Goal: Task Accomplishment & Management: Use online tool/utility

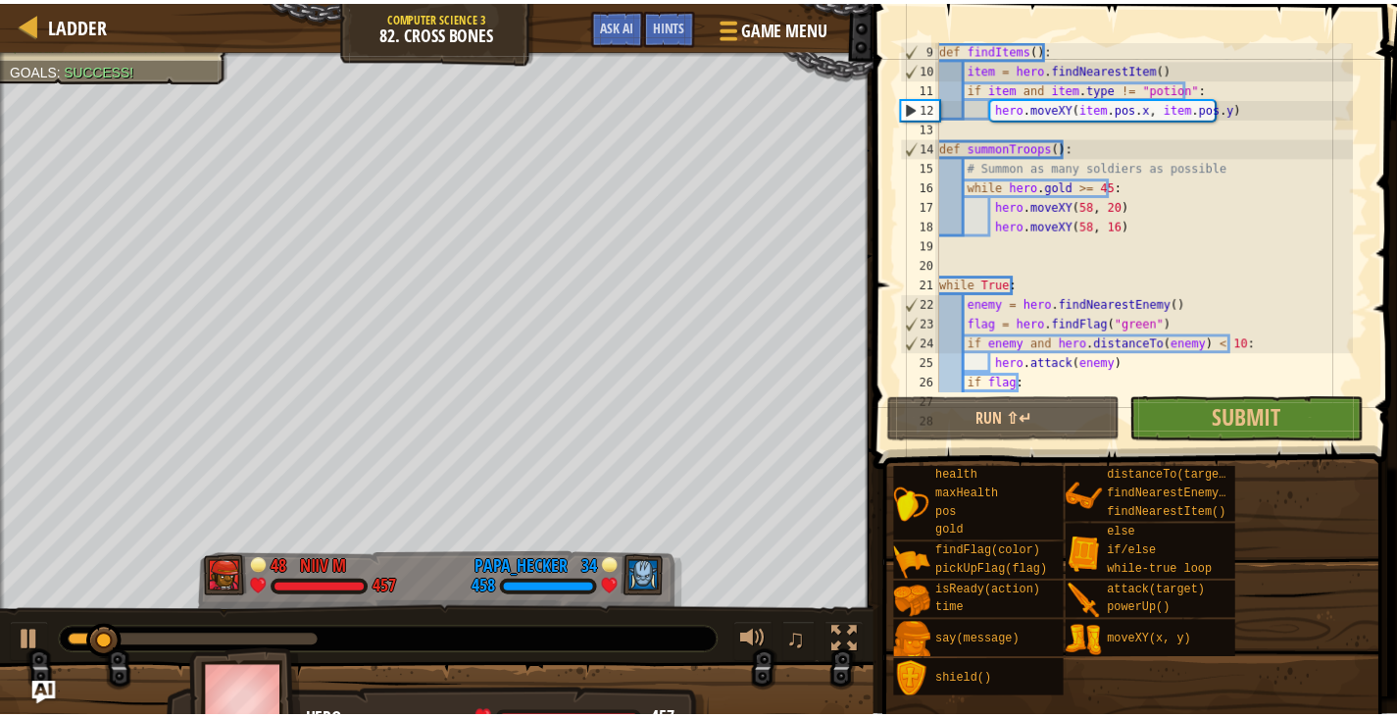
scroll to position [157, 0]
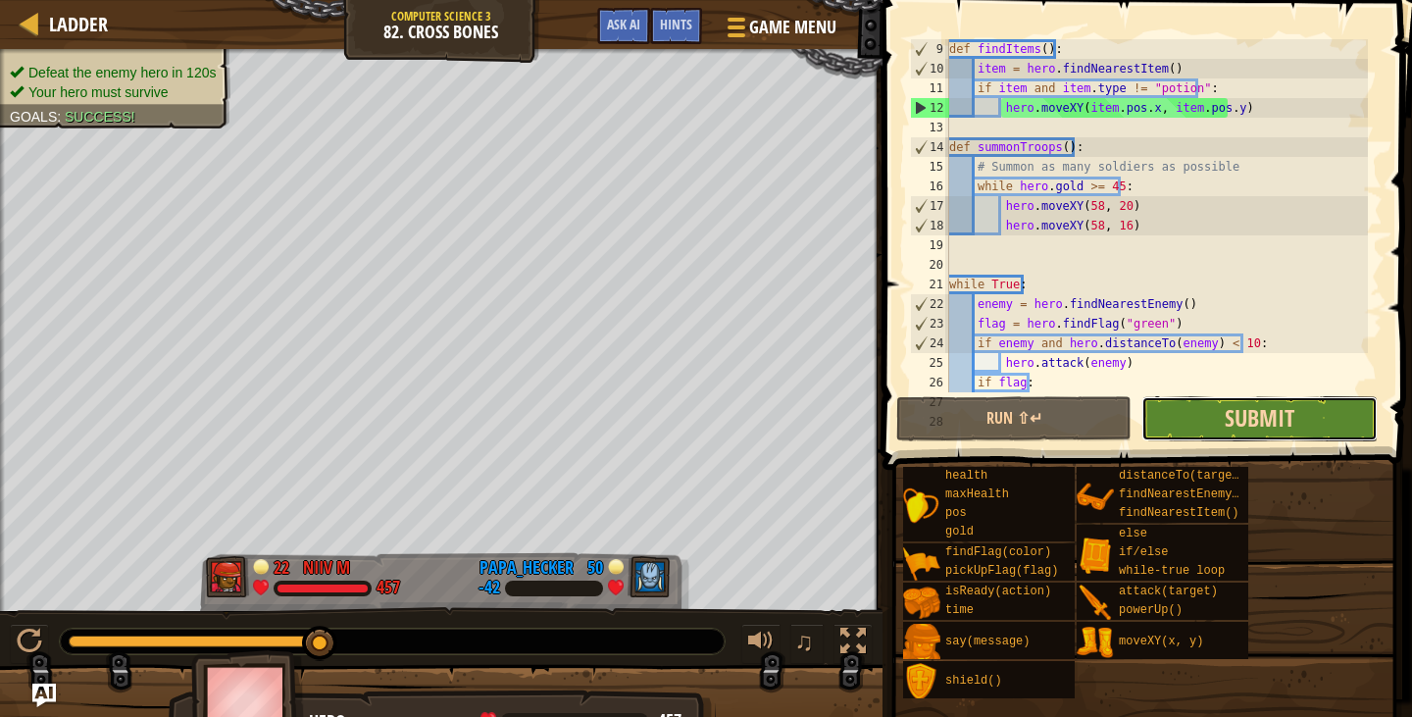
click at [1232, 412] on span "Submit" at bounding box center [1260, 417] width 70 height 31
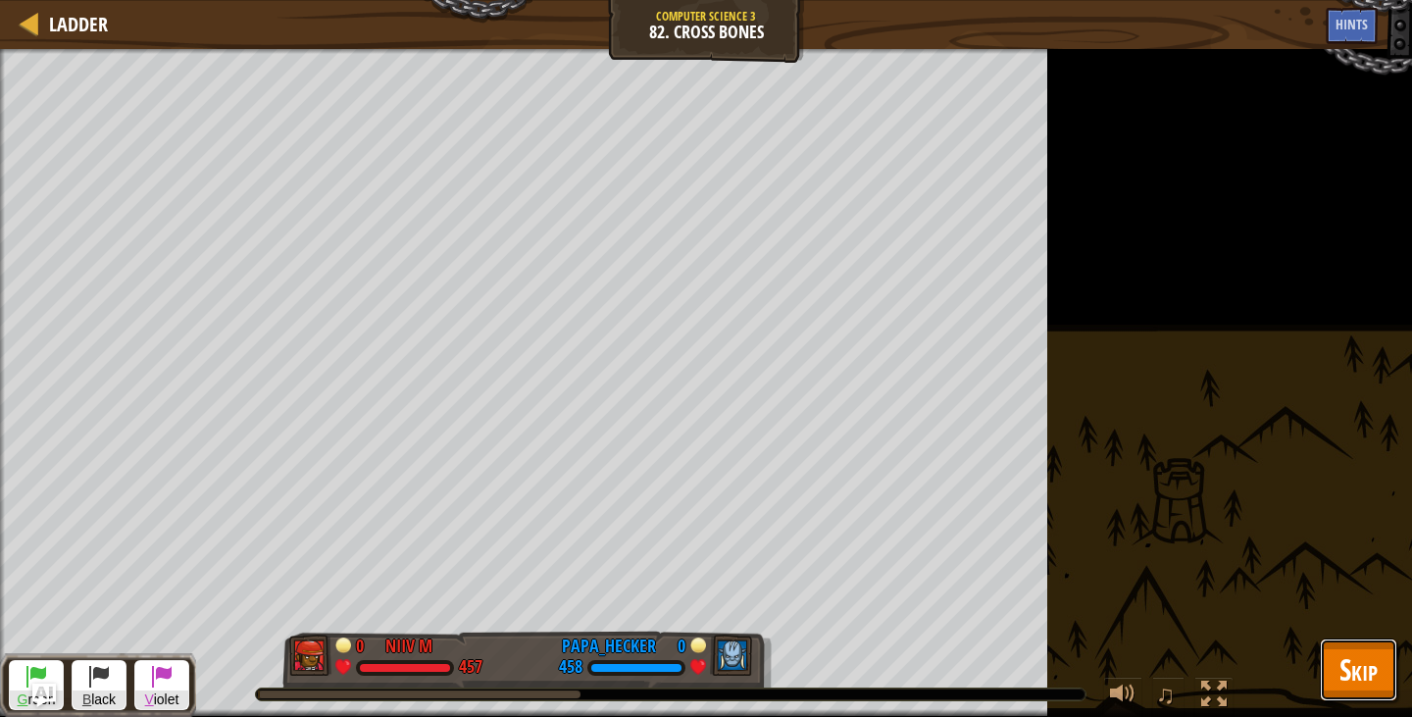
click at [1354, 680] on span "Skip" at bounding box center [1358, 669] width 38 height 40
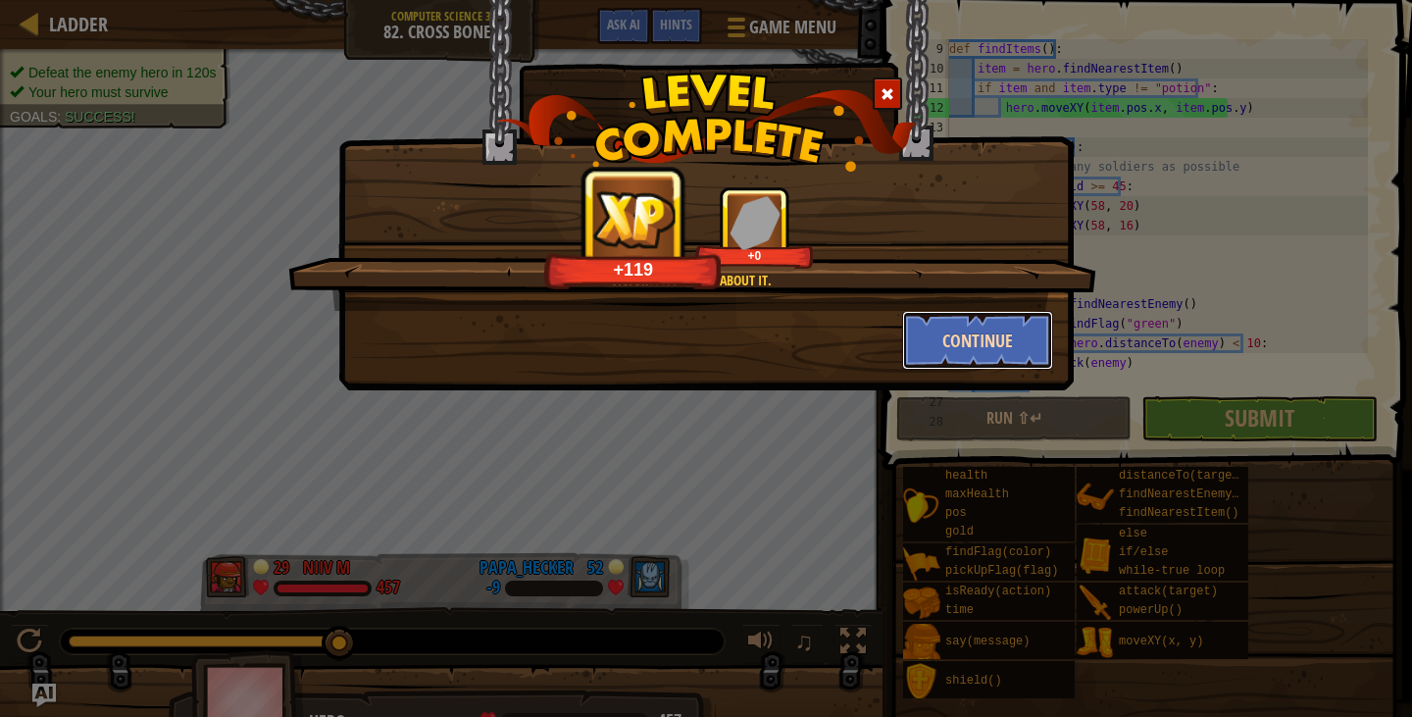
click at [980, 333] on button "Continue" at bounding box center [978, 340] width 152 height 59
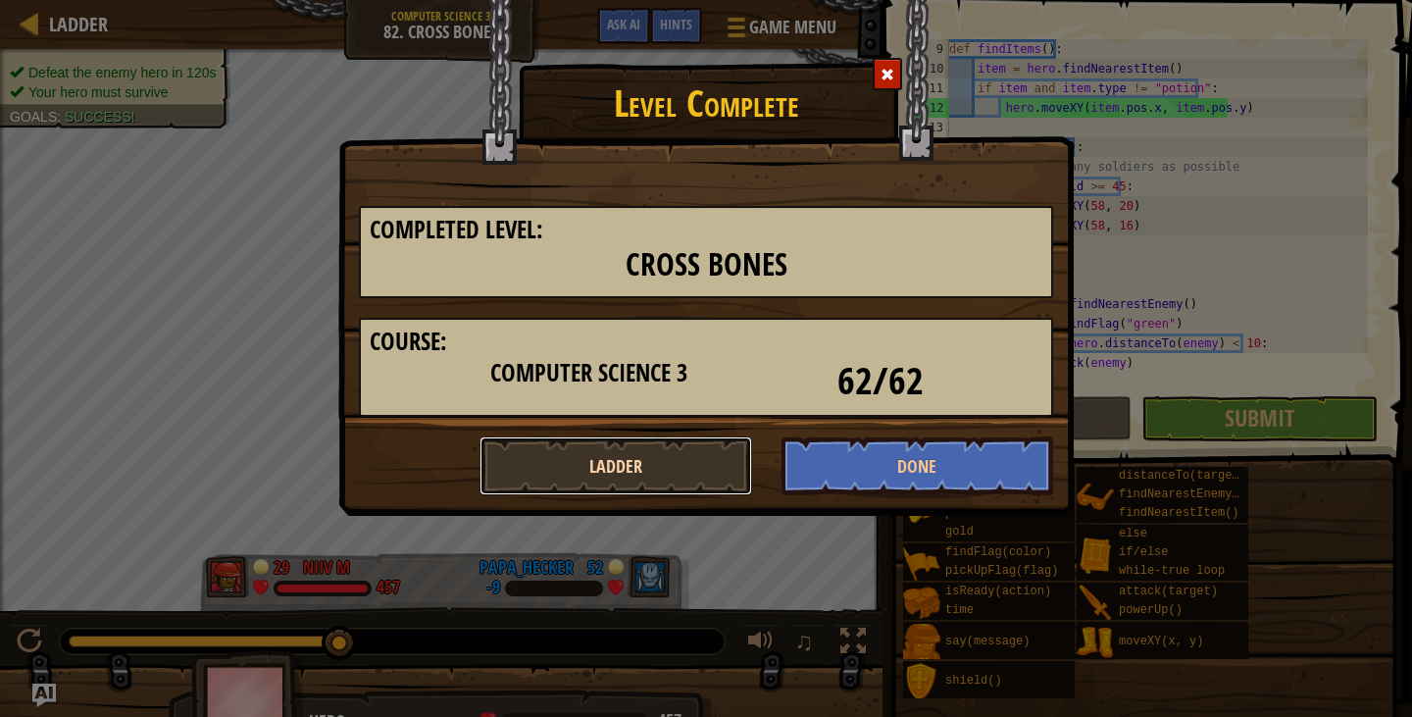
click at [665, 443] on button "Ladder" at bounding box center [615, 465] width 273 height 59
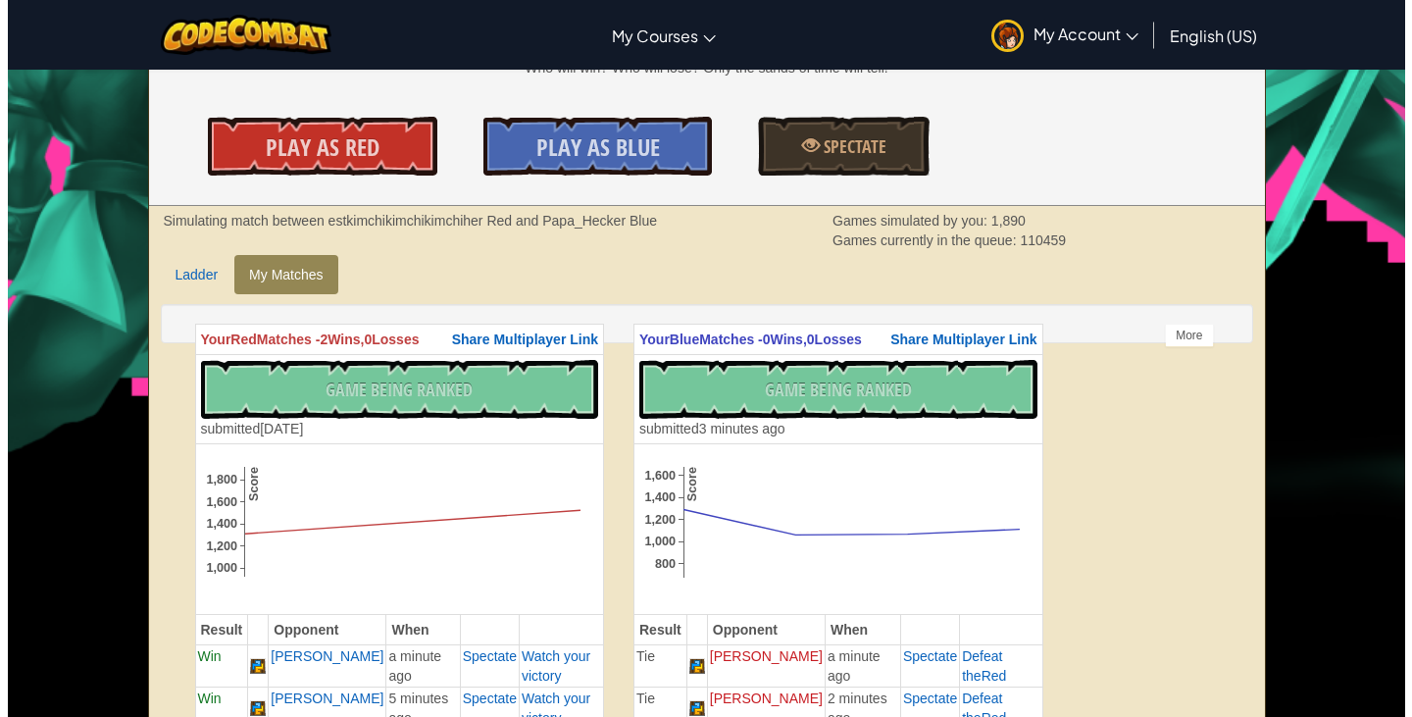
scroll to position [346, 0]
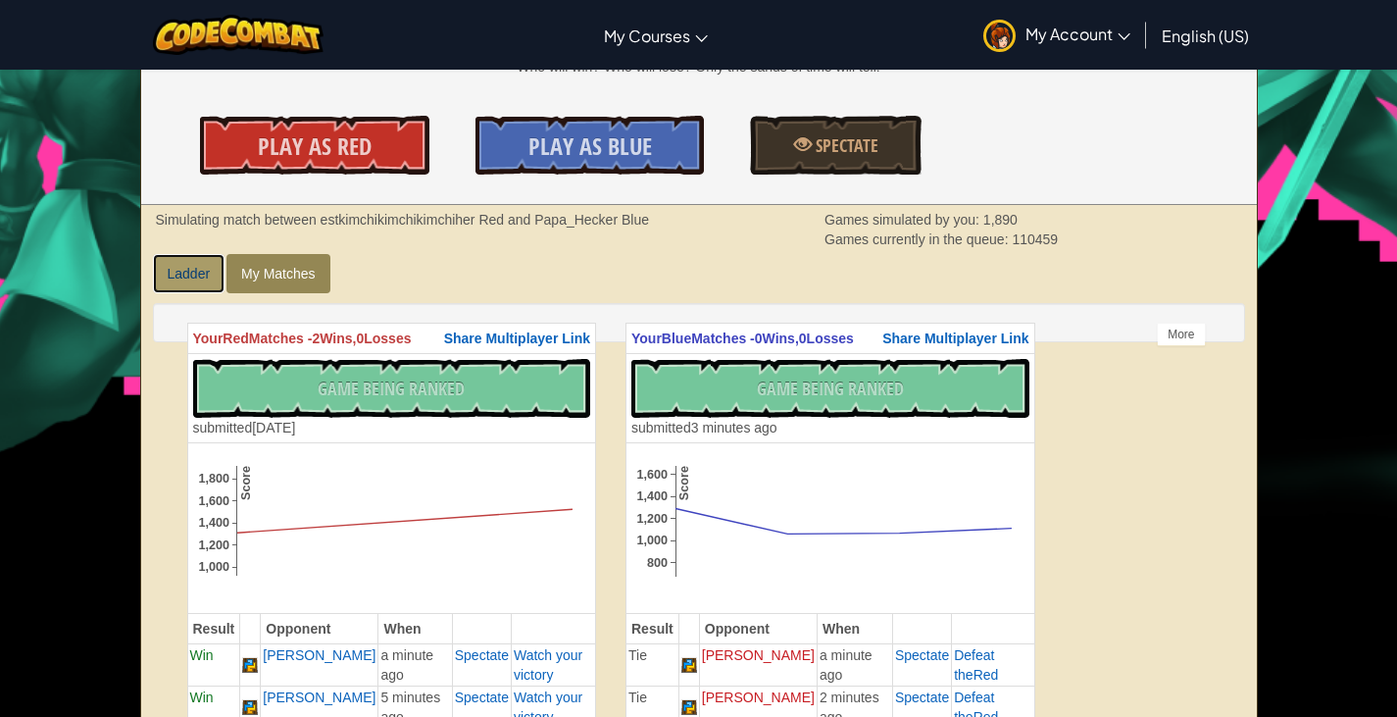
click at [183, 291] on link "Ladder" at bounding box center [189, 273] width 73 height 39
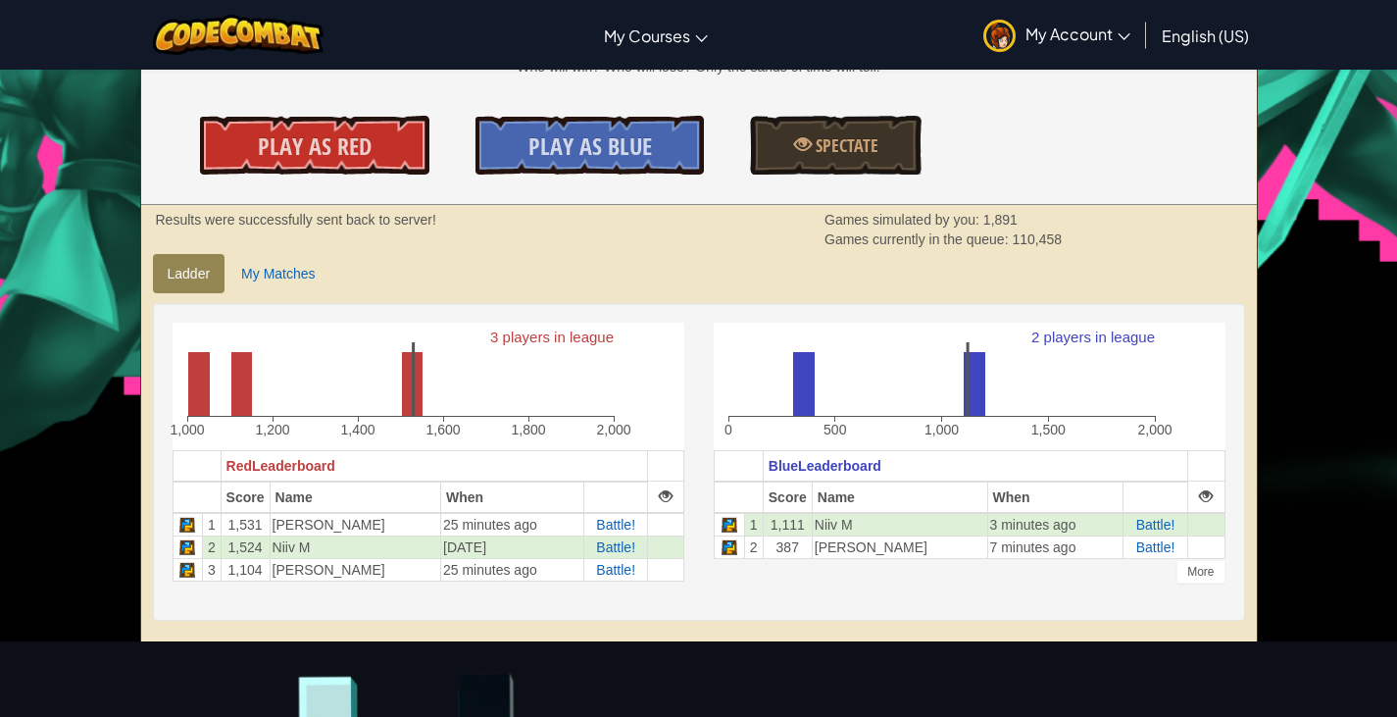
click at [337, 156] on span "Play As Red" at bounding box center [315, 145] width 114 height 31
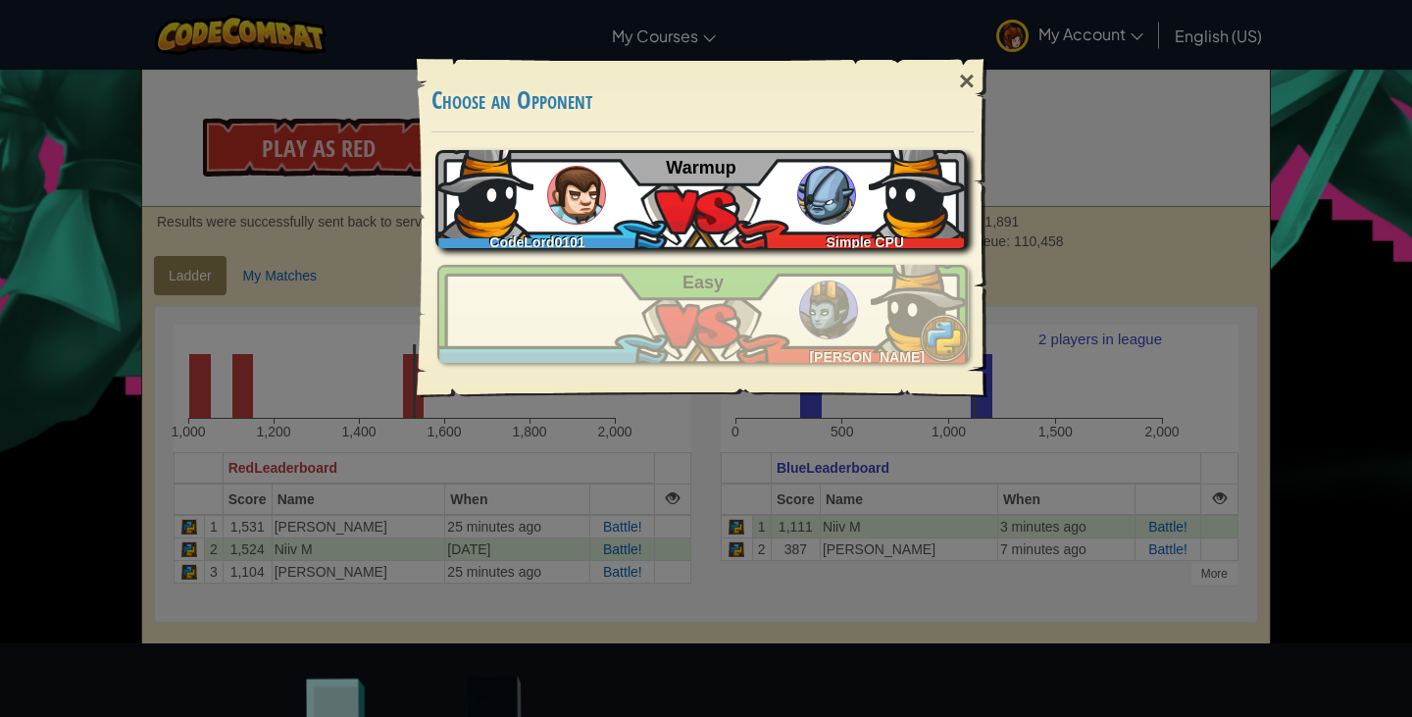
click at [809, 229] on div "Simple CPU" at bounding box center [860, 238] width 213 height 20
